Goal: Task Accomplishment & Management: Use online tool/utility

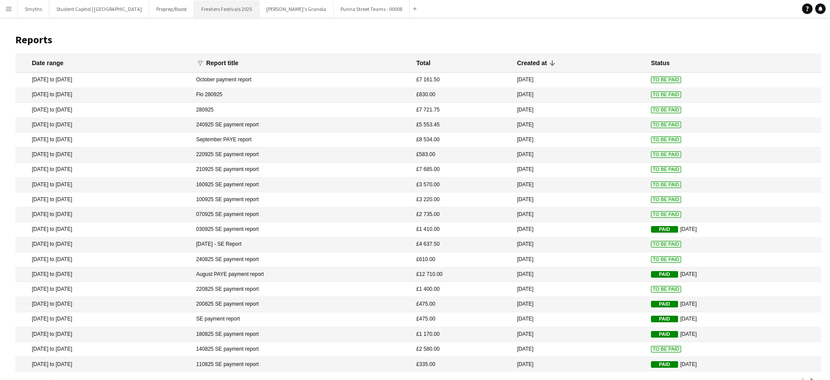
click at [205, 12] on button "Freshers Festivals 2025 Close" at bounding box center [226, 8] width 65 height 17
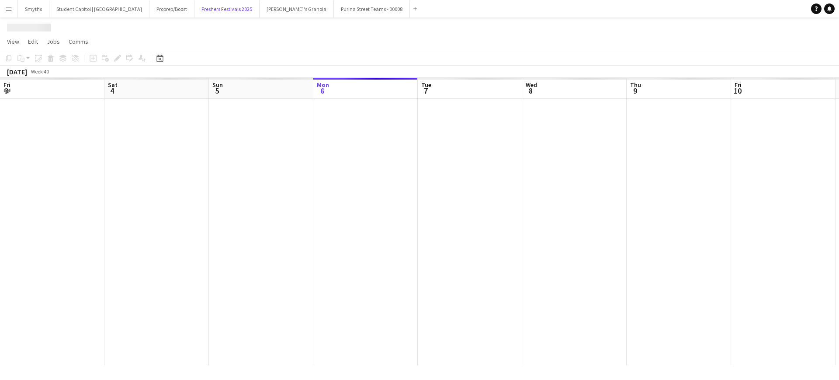
scroll to position [0, 209]
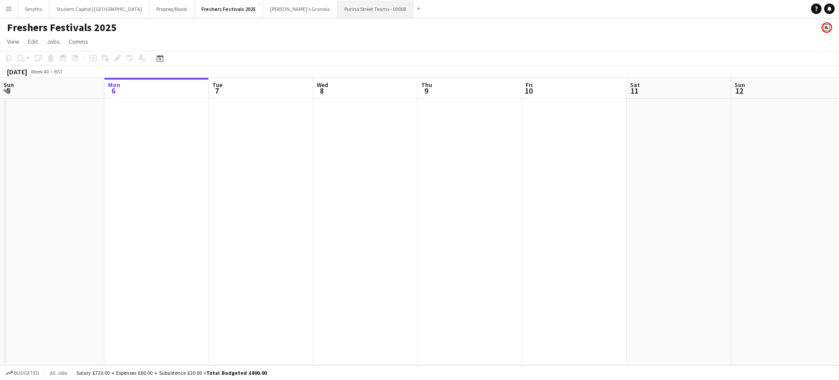
click at [337, 12] on button "Purina Street Teams - 00008 Close" at bounding box center [375, 8] width 76 height 17
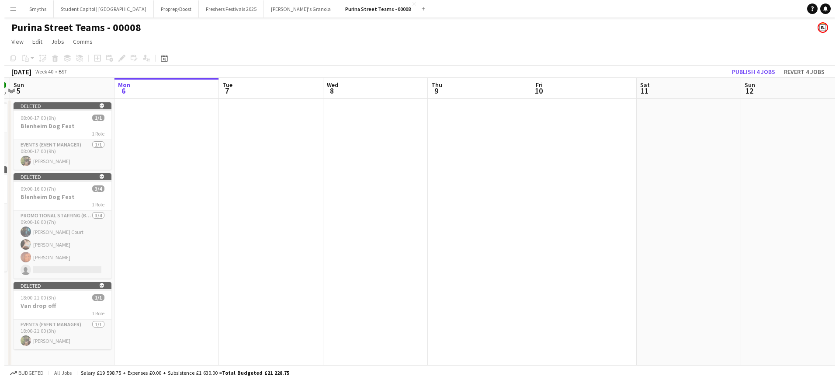
scroll to position [0, 248]
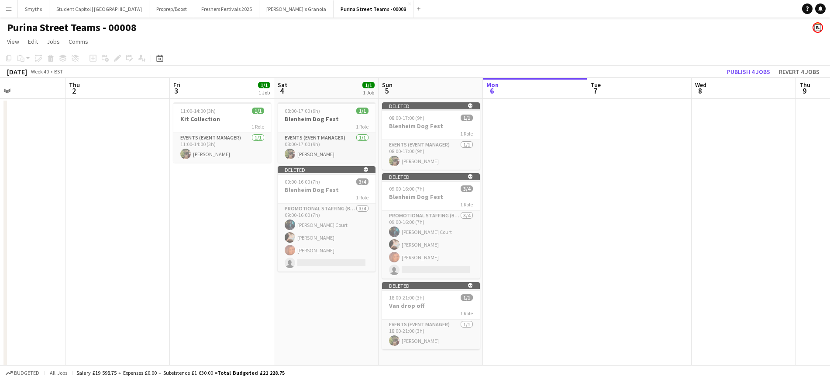
drag, startPoint x: 439, startPoint y: 153, endPoint x: 838, endPoint y: 141, distance: 399.0
click at [830, 141] on html "Menu Boards Boards Boards All jobs Status Workforce Workforce My Workforce Recr…" at bounding box center [415, 192] width 830 height 384
click at [296, 192] on h3 "Blenheim Dog Fest" at bounding box center [327, 190] width 98 height 8
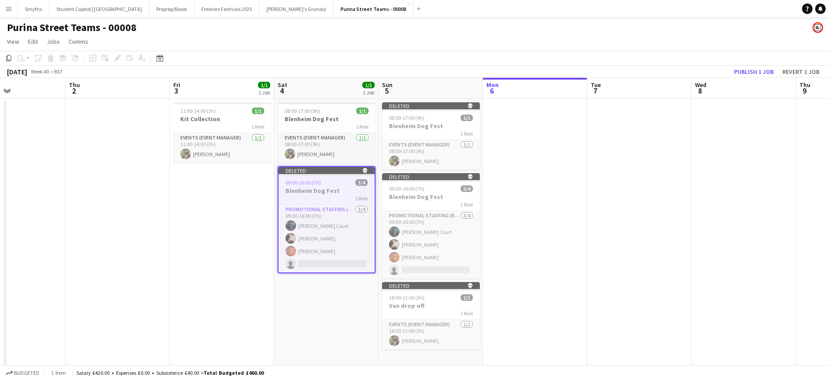
click at [677, 177] on app-date-cell at bounding box center [639, 234] width 104 height 270
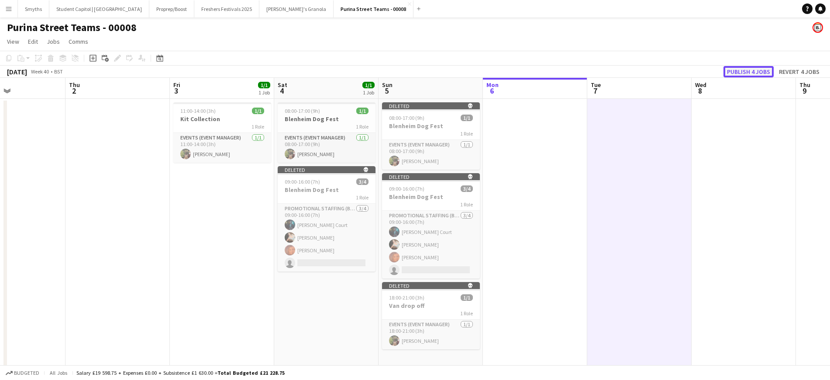
click at [752, 72] on button "Publish 4 jobs" at bounding box center [749, 71] width 50 height 11
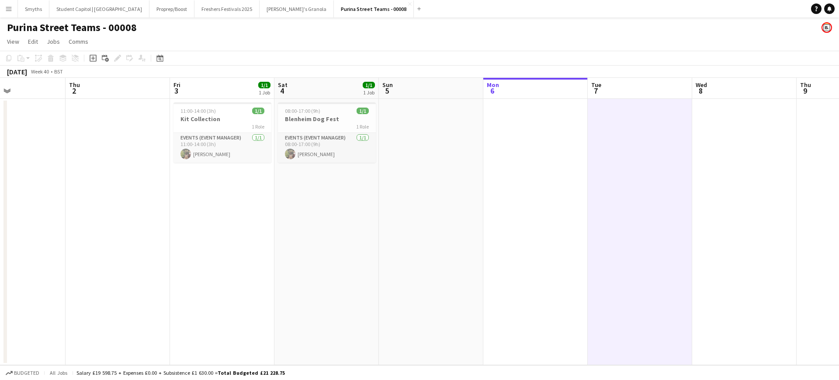
click at [15, 7] on button "Menu" at bounding box center [8, 8] width 17 height 17
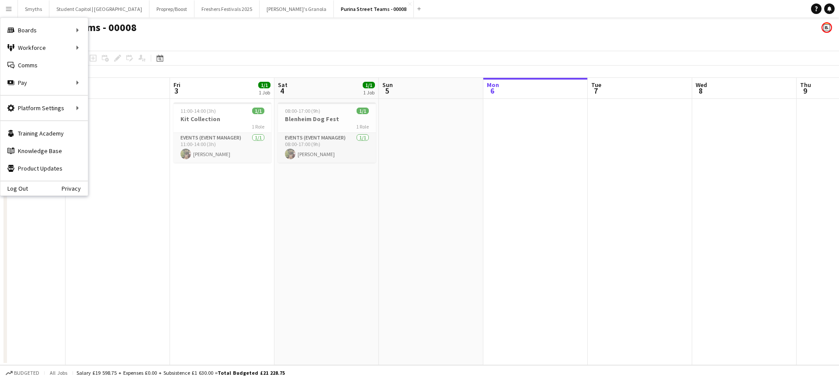
click at [10, 11] on app-icon "Menu" at bounding box center [8, 8] width 7 height 7
drag, startPoint x: 256, startPoint y: 49, endPoint x: 233, endPoint y: 46, distance: 22.9
click at [255, 49] on app-page-menu "View Day view expanded Day view collapsed Month view Date picker Jump to [DATE]…" at bounding box center [419, 42] width 839 height 17
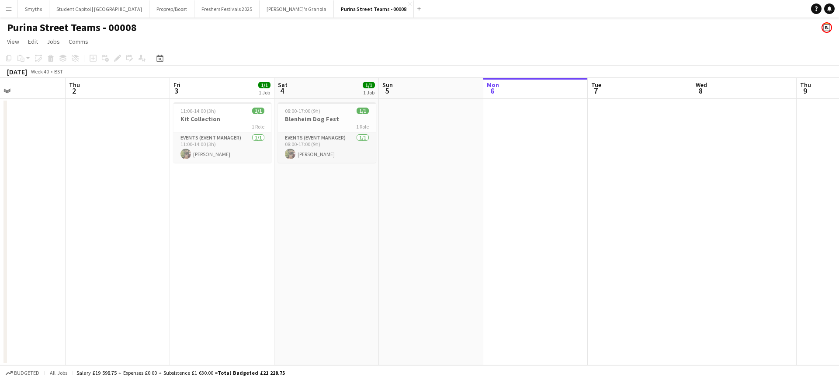
click at [15, 8] on button "Menu" at bounding box center [8, 8] width 17 height 17
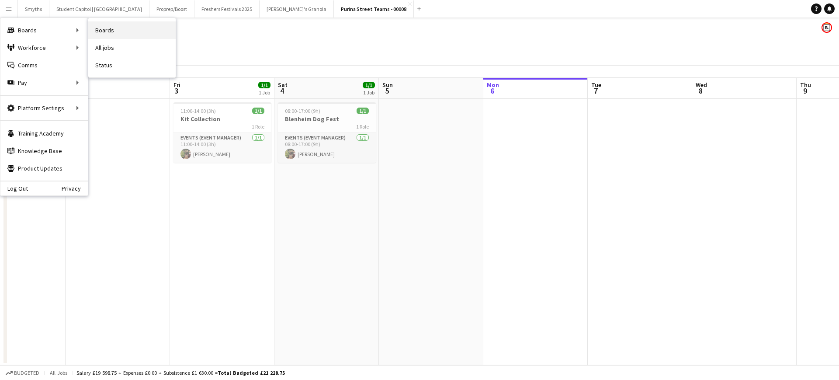
click at [104, 30] on link "Boards" at bounding box center [131, 29] width 87 height 17
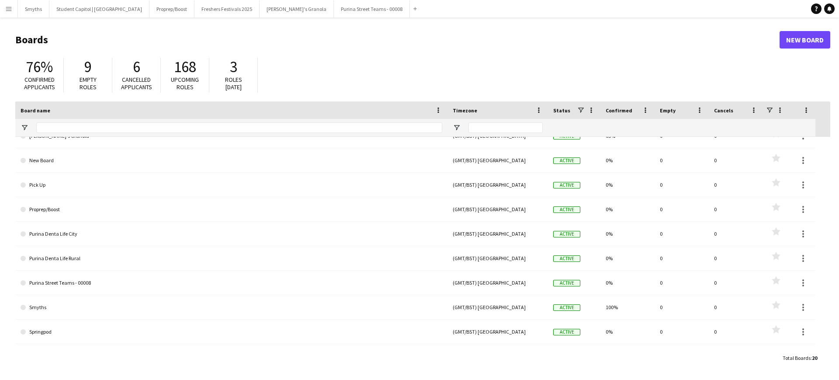
scroll to position [277, 0]
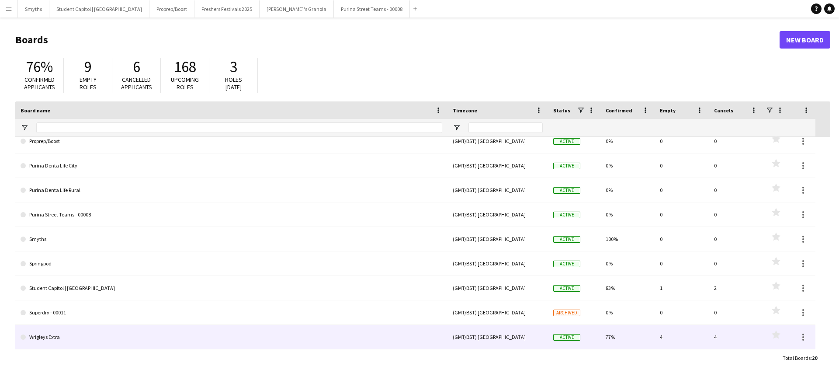
click at [46, 333] on link "Wrigleys Extra" at bounding box center [232, 337] width 422 height 24
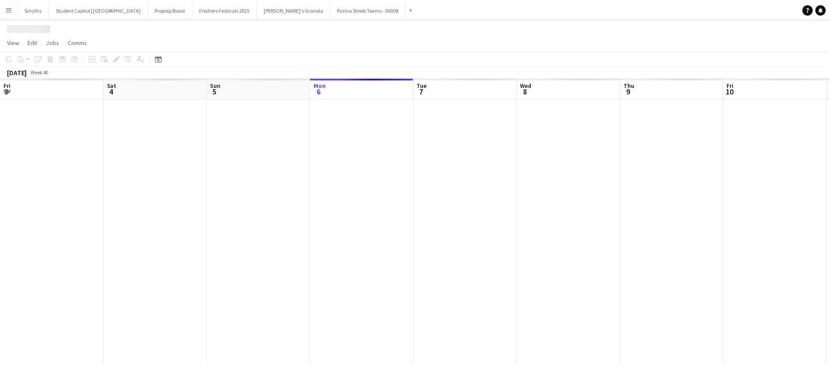
scroll to position [0, 209]
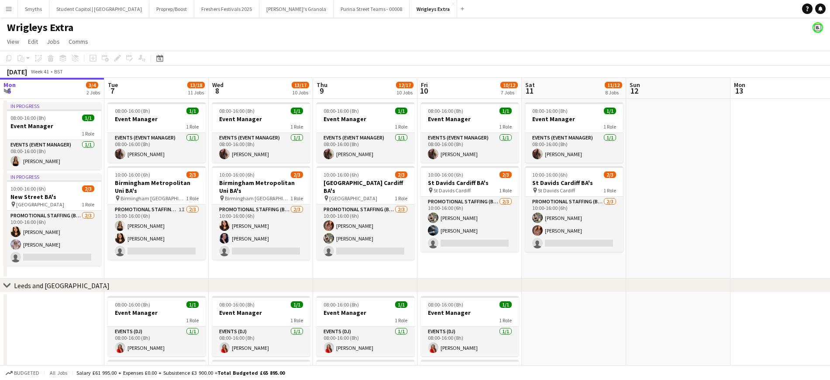
drag, startPoint x: 747, startPoint y: 206, endPoint x: 397, endPoint y: 230, distance: 350.7
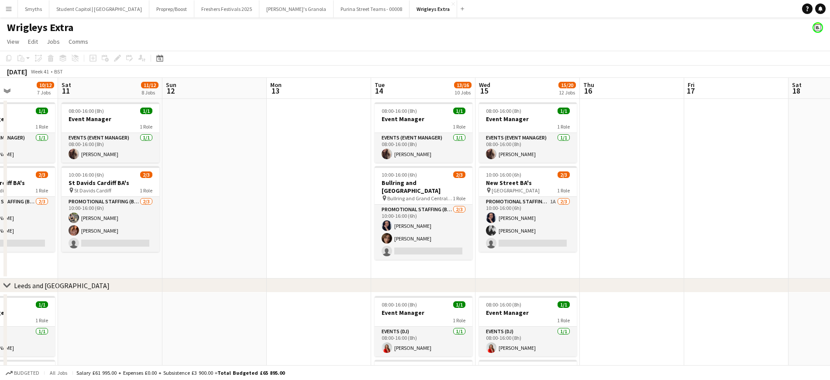
scroll to position [0, 259]
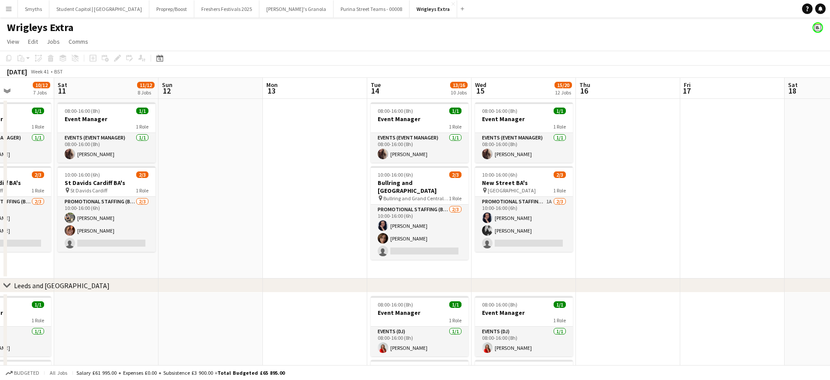
drag, startPoint x: 602, startPoint y: 187, endPoint x: 494, endPoint y: 187, distance: 108.3
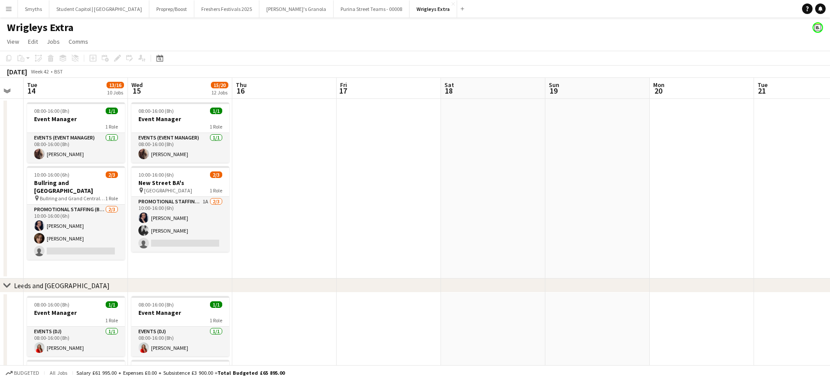
drag, startPoint x: 385, startPoint y: 172, endPoint x: 427, endPoint y: 169, distance: 42.5
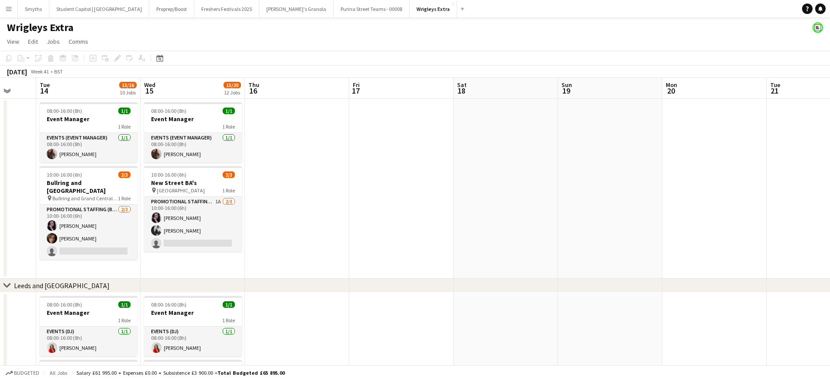
drag, startPoint x: 708, startPoint y: 197, endPoint x: 350, endPoint y: 151, distance: 361.6
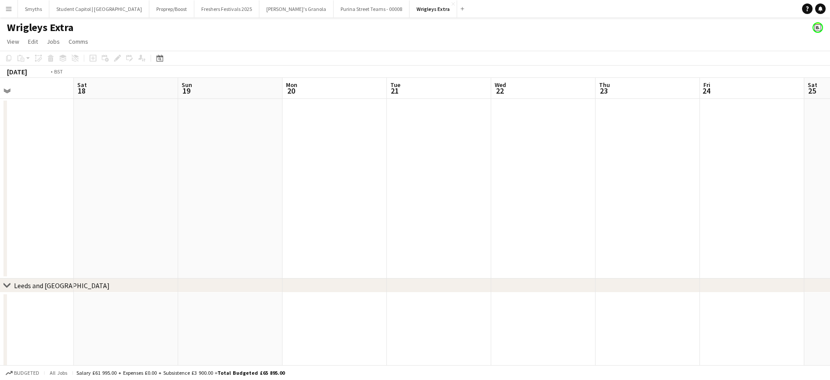
drag, startPoint x: 609, startPoint y: 186, endPoint x: 321, endPoint y: 166, distance: 289.0
drag, startPoint x: 286, startPoint y: 190, endPoint x: 291, endPoint y: 190, distance: 5.2
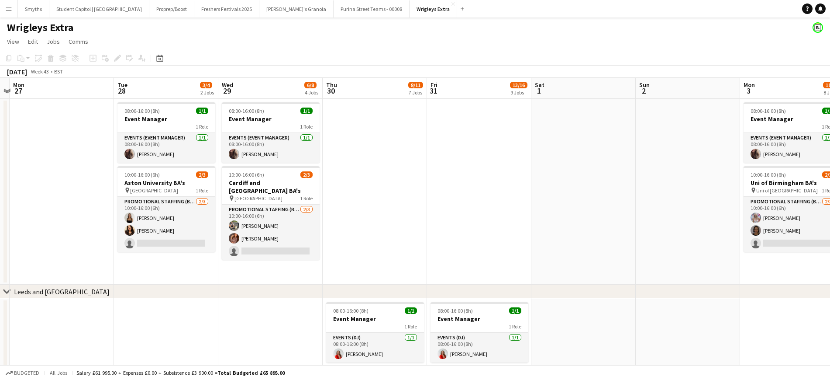
drag, startPoint x: 670, startPoint y: 195, endPoint x: 358, endPoint y: 212, distance: 313.2
drag, startPoint x: 253, startPoint y: 199, endPoint x: 396, endPoint y: 181, distance: 144.3
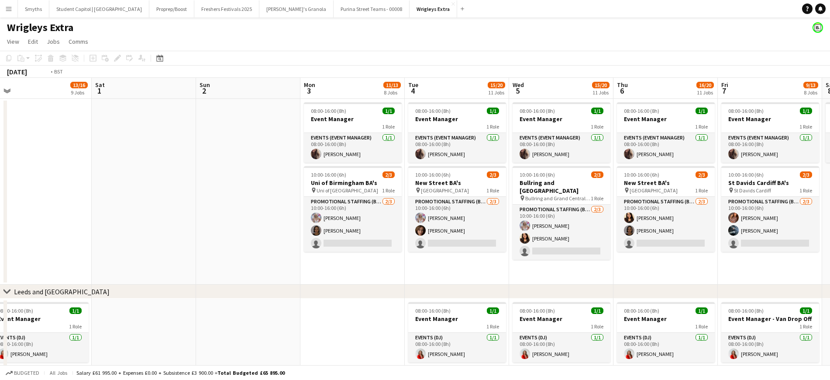
drag, startPoint x: 375, startPoint y: 197, endPoint x: 329, endPoint y: 197, distance: 45.4
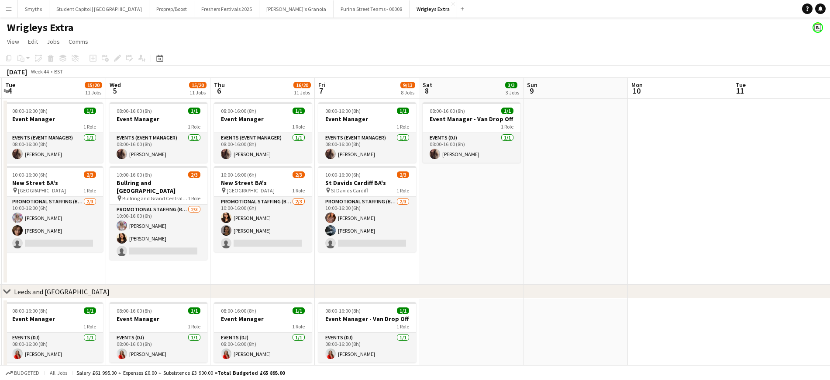
drag, startPoint x: 656, startPoint y: 192, endPoint x: 357, endPoint y: 196, distance: 298.4
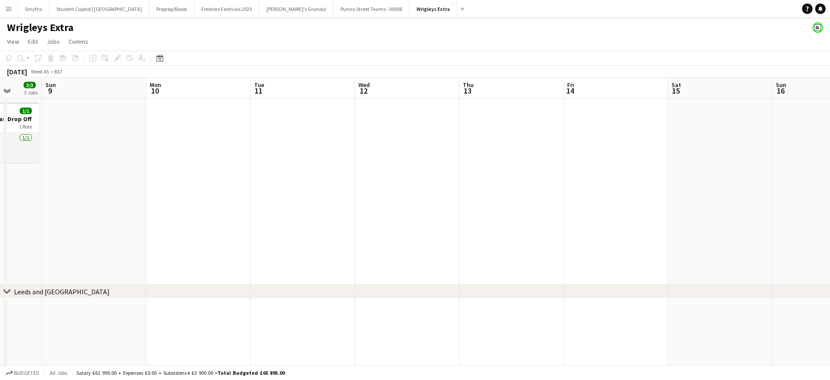
drag, startPoint x: 568, startPoint y: 181, endPoint x: 339, endPoint y: 171, distance: 229.5
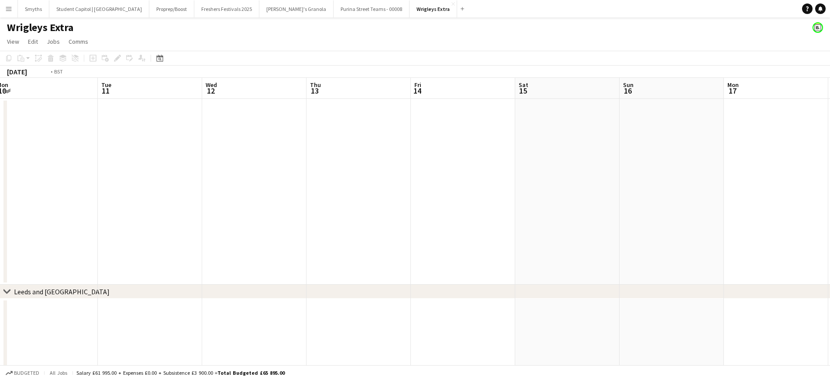
drag, startPoint x: 521, startPoint y: 174, endPoint x: 304, endPoint y: 169, distance: 217.6
drag, startPoint x: 584, startPoint y: 168, endPoint x: 294, endPoint y: 167, distance: 290.9
drag, startPoint x: 245, startPoint y: 154, endPoint x: 668, endPoint y: 185, distance: 424.4
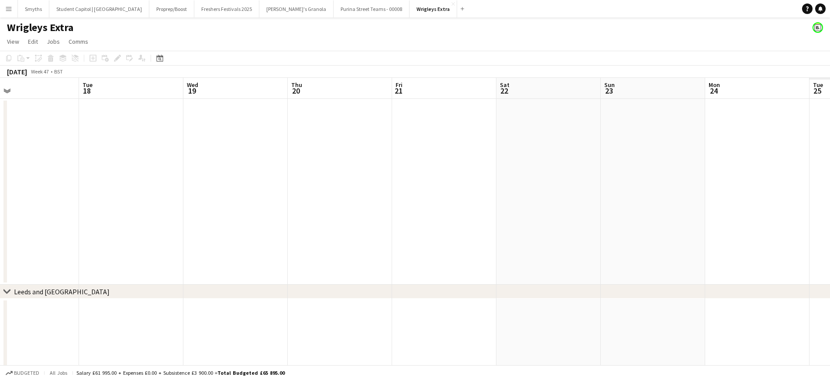
drag, startPoint x: 392, startPoint y: 180, endPoint x: 356, endPoint y: 183, distance: 35.9
drag, startPoint x: 355, startPoint y: 183, endPoint x: 642, endPoint y: 183, distance: 287.0
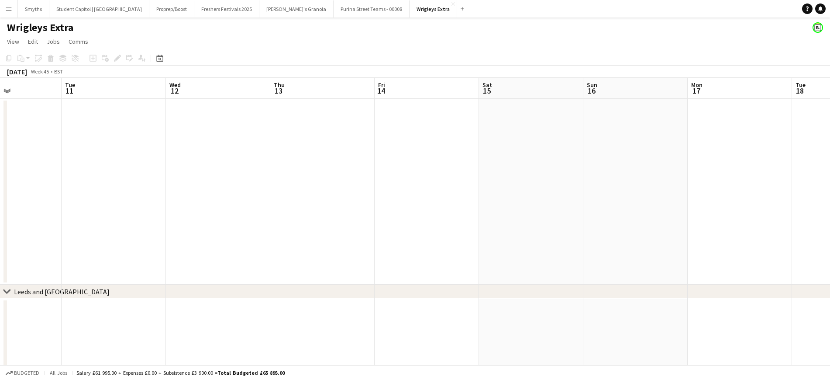
scroll to position [0, 183]
drag, startPoint x: 397, startPoint y: 182, endPoint x: 561, endPoint y: 179, distance: 163.4
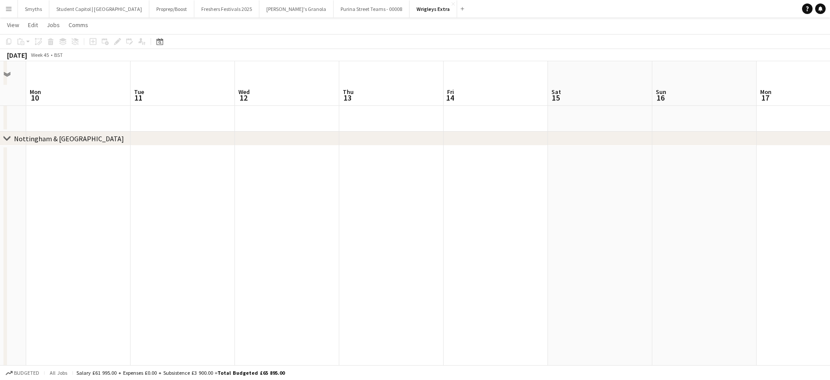
scroll to position [874, 0]
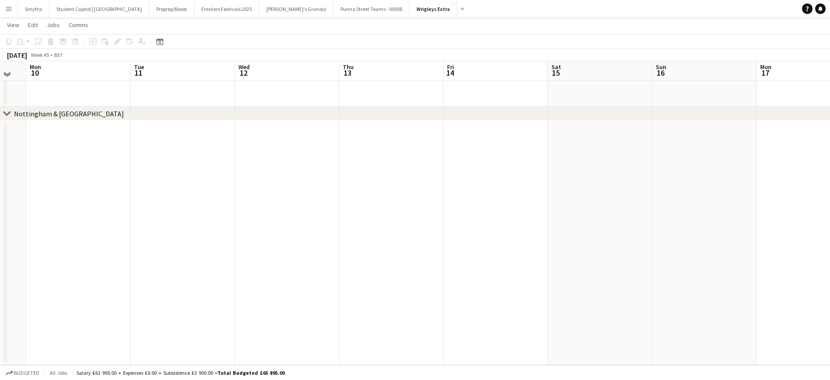
drag, startPoint x: 254, startPoint y: 24, endPoint x: 247, endPoint y: -2, distance: 26.7
drag, startPoint x: 487, startPoint y: 199, endPoint x: 533, endPoint y: 194, distance: 45.7
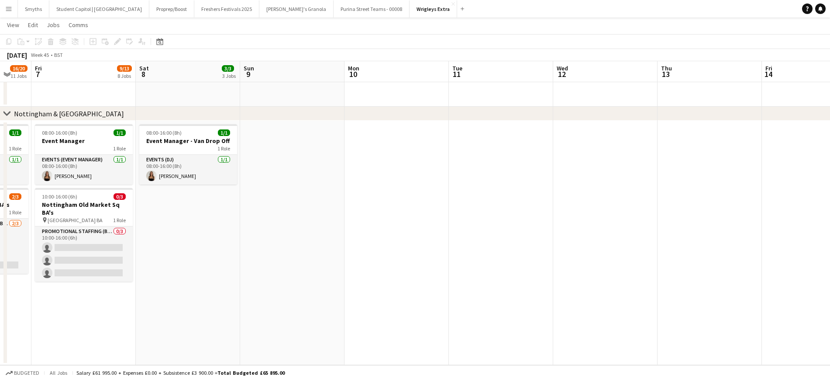
drag, startPoint x: 467, startPoint y: 218, endPoint x: 580, endPoint y: 200, distance: 114.8
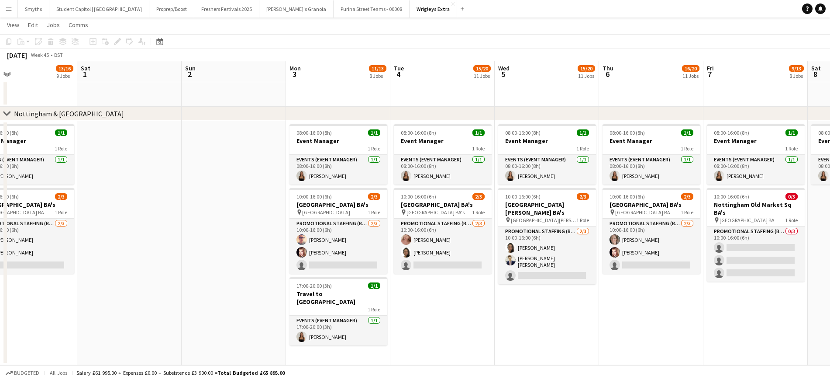
drag, startPoint x: 245, startPoint y: 212, endPoint x: 537, endPoint y: 200, distance: 292.4
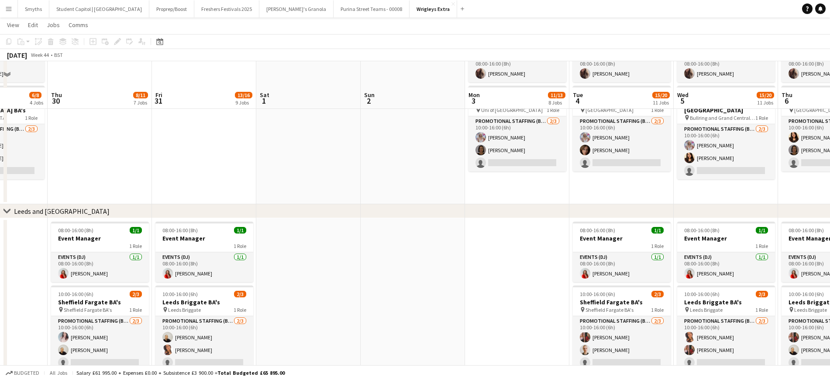
scroll to position [0, 0]
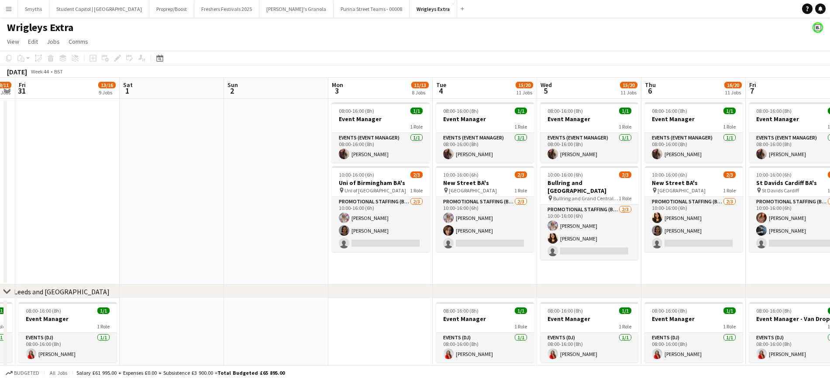
drag, startPoint x: 260, startPoint y: 215, endPoint x: 251, endPoint y: 215, distance: 8.7
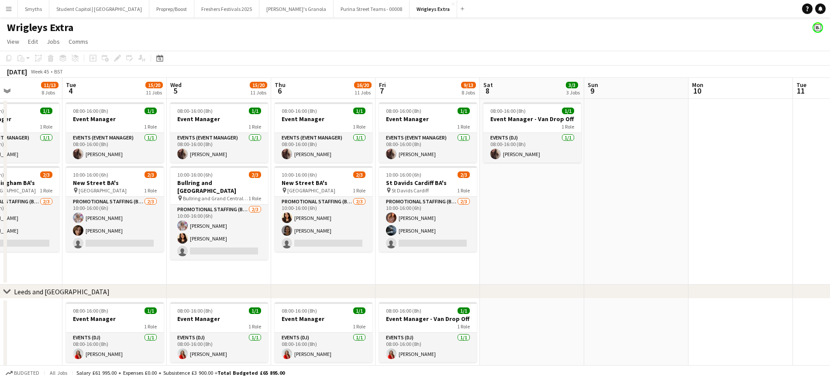
drag, startPoint x: 577, startPoint y: 197, endPoint x: 240, endPoint y: 199, distance: 337.2
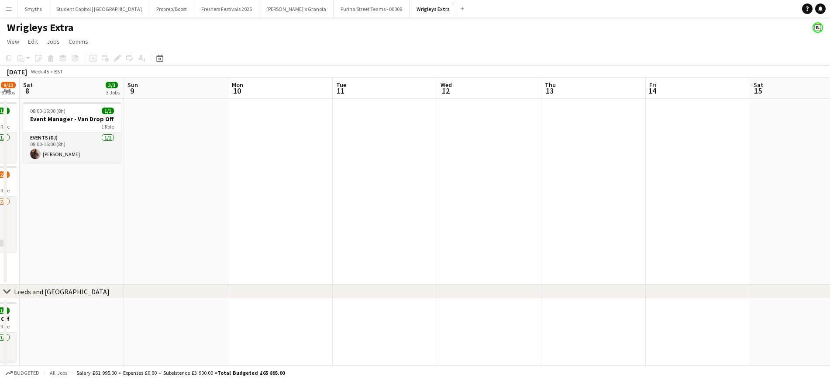
drag, startPoint x: 654, startPoint y: 202, endPoint x: 276, endPoint y: 208, distance: 378.8
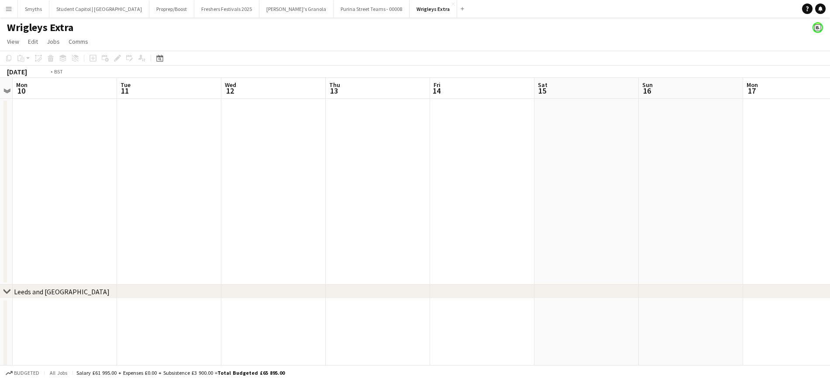
scroll to position [0, 245]
drag, startPoint x: 571, startPoint y: 176, endPoint x: 619, endPoint y: 187, distance: 49.2
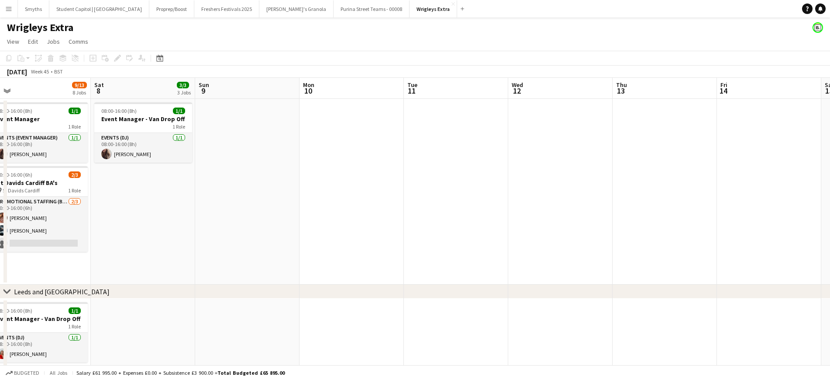
drag, startPoint x: 670, startPoint y: 214, endPoint x: 726, endPoint y: 210, distance: 57.0
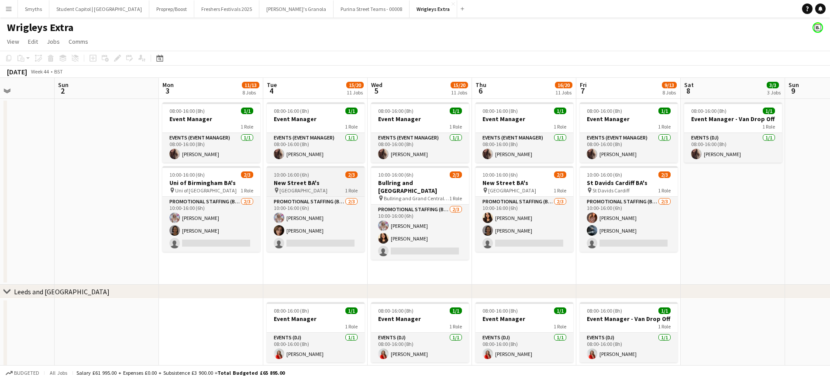
drag, startPoint x: 395, startPoint y: 203, endPoint x: 519, endPoint y: 188, distance: 124.9
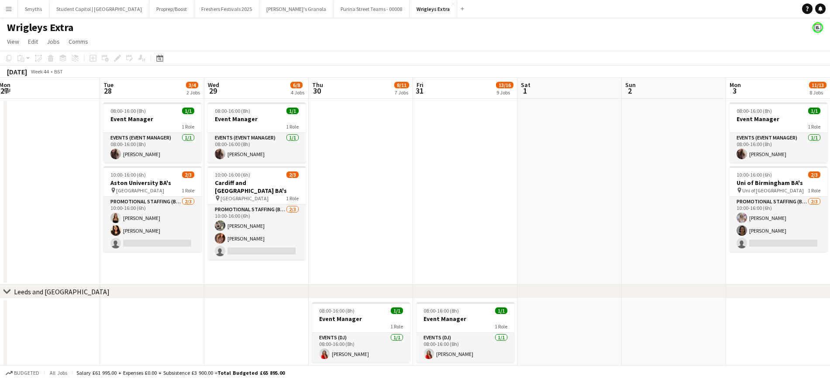
drag, startPoint x: 328, startPoint y: 189, endPoint x: 632, endPoint y: 188, distance: 303.6
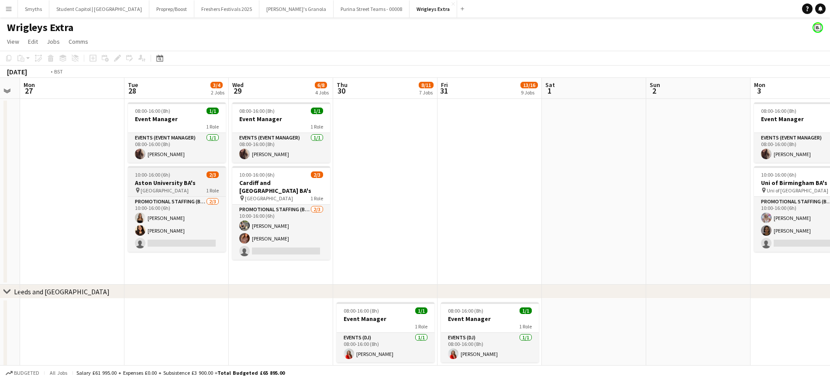
drag, startPoint x: 242, startPoint y: 185, endPoint x: 539, endPoint y: 174, distance: 297.2
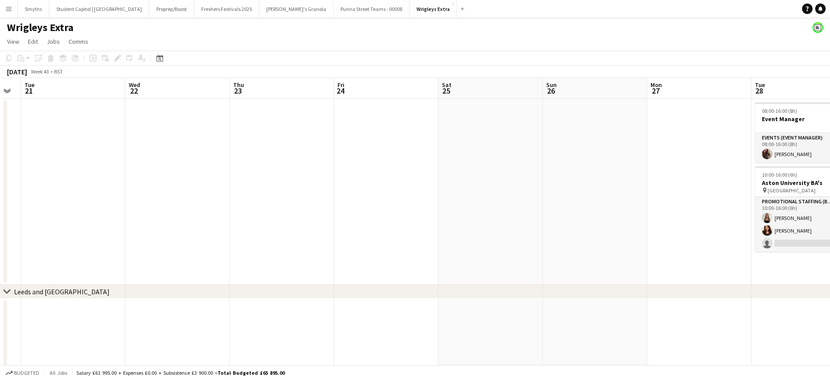
drag, startPoint x: 524, startPoint y: 173, endPoint x: 567, endPoint y: 172, distance: 43.7
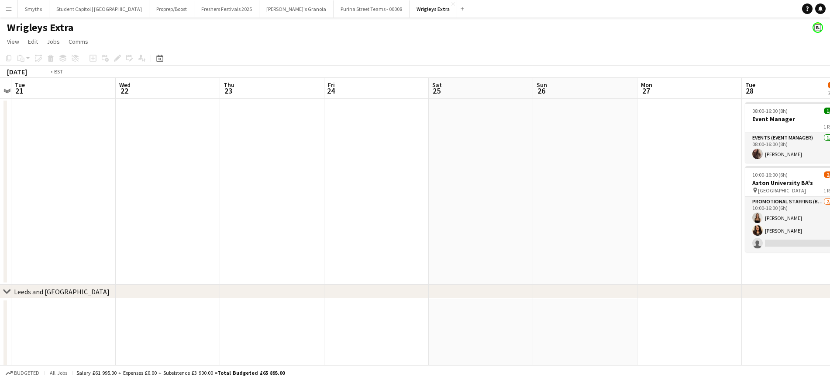
drag, startPoint x: 318, startPoint y: 180, endPoint x: 644, endPoint y: 173, distance: 326.4
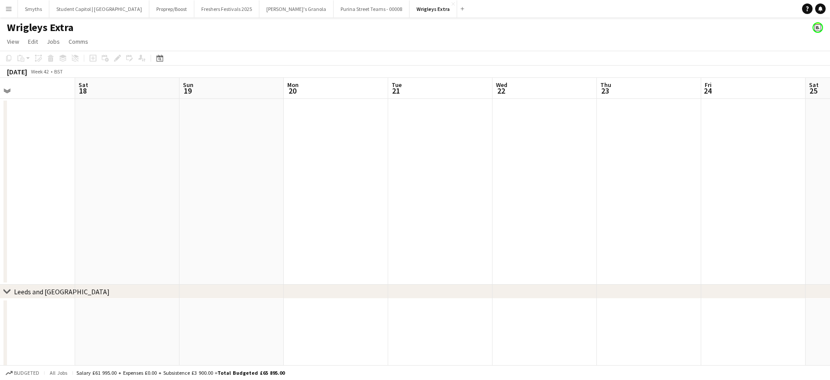
drag, startPoint x: 359, startPoint y: 176, endPoint x: 671, endPoint y: 171, distance: 311.5
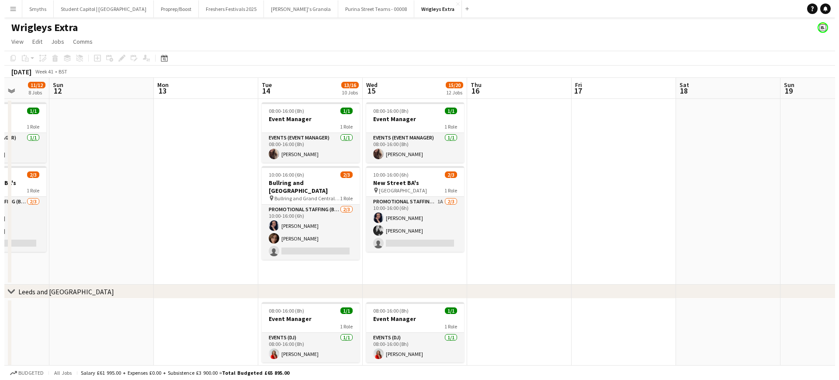
scroll to position [0, 193]
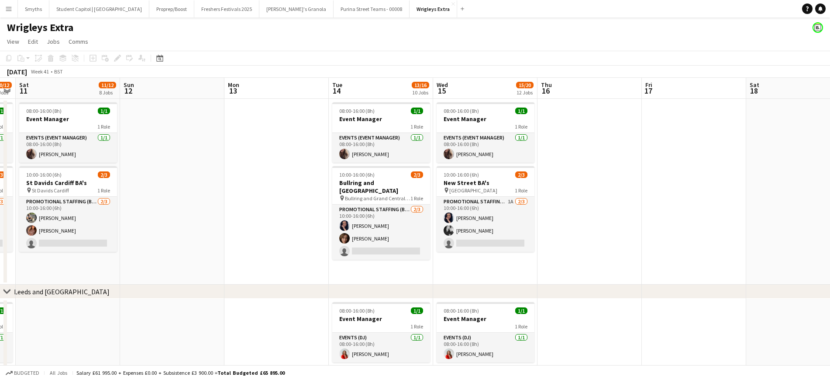
drag
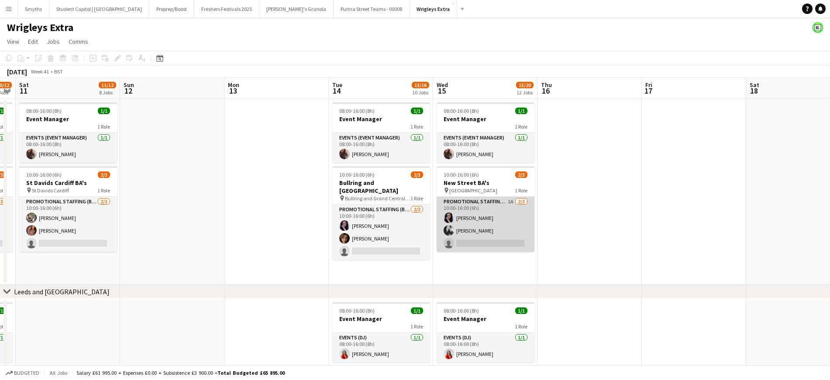
click at [507, 203] on app-card-role "Promotional Staffing (Brand Ambassadors) 1A [DATE] 10:00-16:00 (6h) [PERSON_NAM…" at bounding box center [486, 224] width 98 height 55
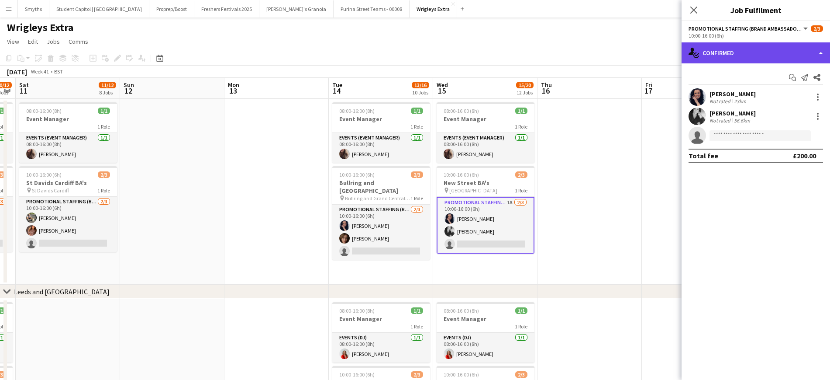
click at [815, 50] on div "single-neutral-actions-check-2 Confirmed" at bounding box center [756, 52] width 149 height 21
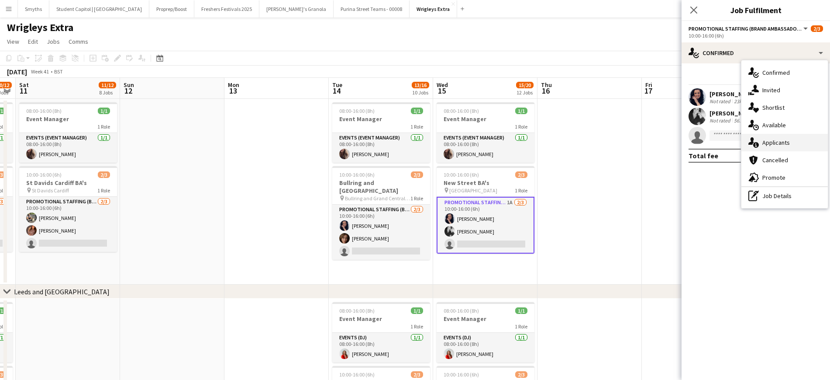
click at [794, 145] on div "single-neutral-actions-information Applicants" at bounding box center [785, 142] width 86 height 17
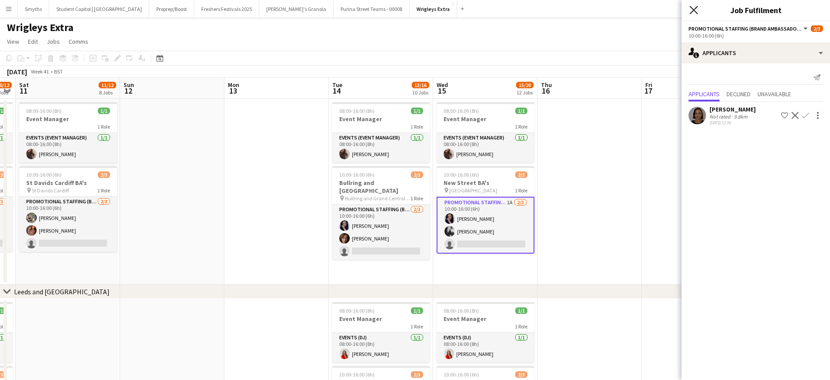
click at [691, 7] on icon at bounding box center [694, 10] width 8 height 8
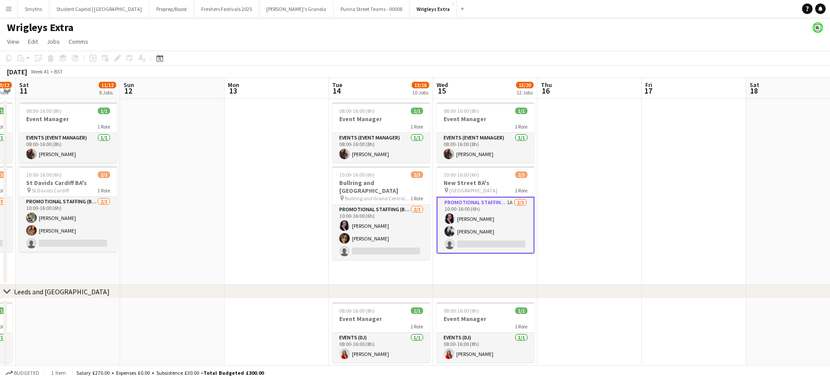
click at [646, 178] on app-date-cell at bounding box center [694, 192] width 104 height 186
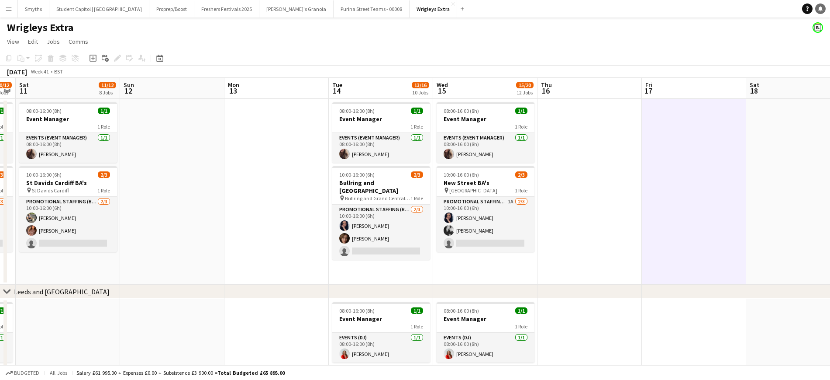
click at [822, 10] on icon "Notifications" at bounding box center [820, 8] width 5 height 5
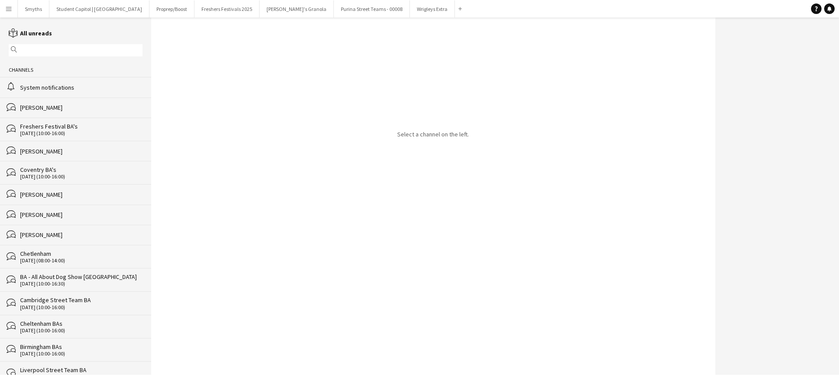
click at [91, 45] on div "magnifier" at bounding box center [76, 50] width 134 height 12
click at [818, 6] on icon "Help" at bounding box center [815, 8] width 5 height 5
click at [833, 11] on link "Notifications" at bounding box center [829, 8] width 10 height 10
click at [824, 11] on div "Help Notifications" at bounding box center [825, 8] width 28 height 10
click at [826, 11] on link "Notifications" at bounding box center [829, 8] width 10 height 10
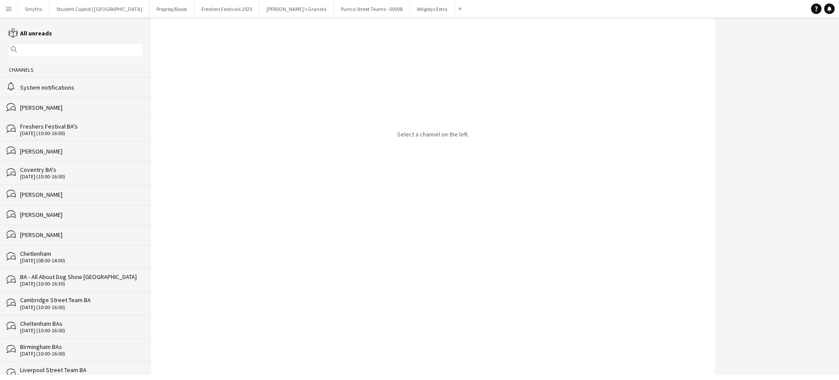
click at [36, 59] on div "reading All unreads magnifier Channels alarm System notifications bubbles Amy L…" at bounding box center [75, 249] width 151 height 443
click at [36, 56] on div "magnifier" at bounding box center [76, 50] width 134 height 12
click at [31, 50] on input "text" at bounding box center [79, 50] width 121 height 8
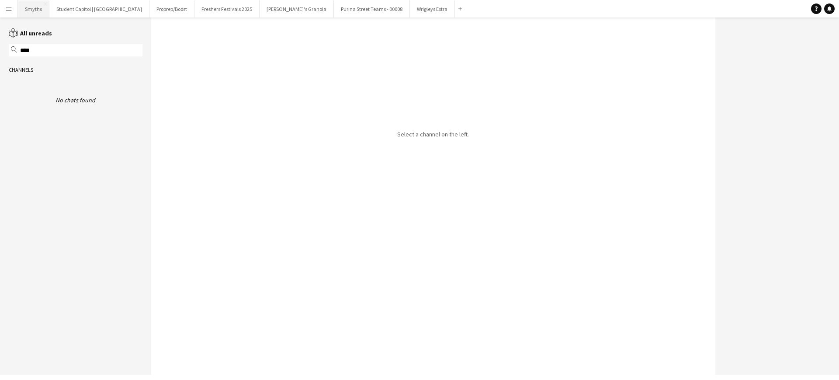
type input "****"
